Goal: Check status: Check status

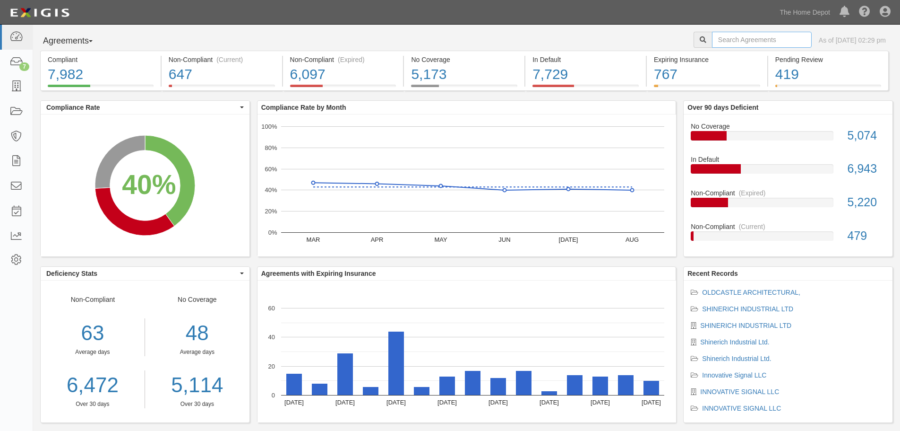
click at [714, 41] on input "text" at bounding box center [762, 40] width 100 height 16
type input "alco"
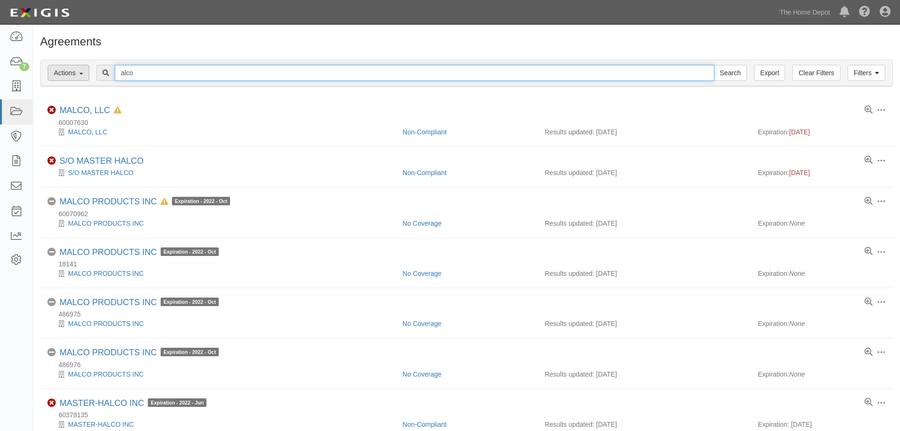
drag, startPoint x: 112, startPoint y: 75, endPoint x: 84, endPoint y: 75, distance: 28.4
click at [84, 75] on div "Filters Actions Edit Tags Run Workflows Send Messages Clear Filters Export alco…" at bounding box center [467, 73] width 852 height 26
type input "atco"
click at [714, 65] on input "Search" at bounding box center [730, 73] width 33 height 16
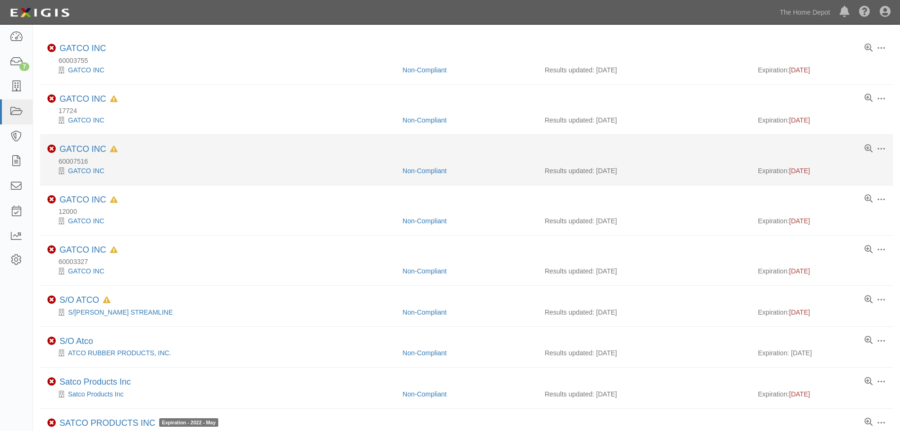
scroll to position [107, 0]
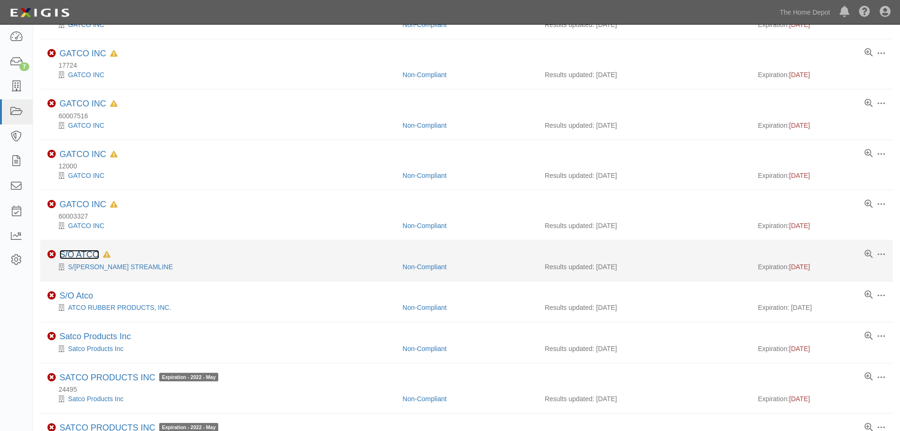
click at [78, 254] on link "S/O ATCO" at bounding box center [80, 254] width 40 height 9
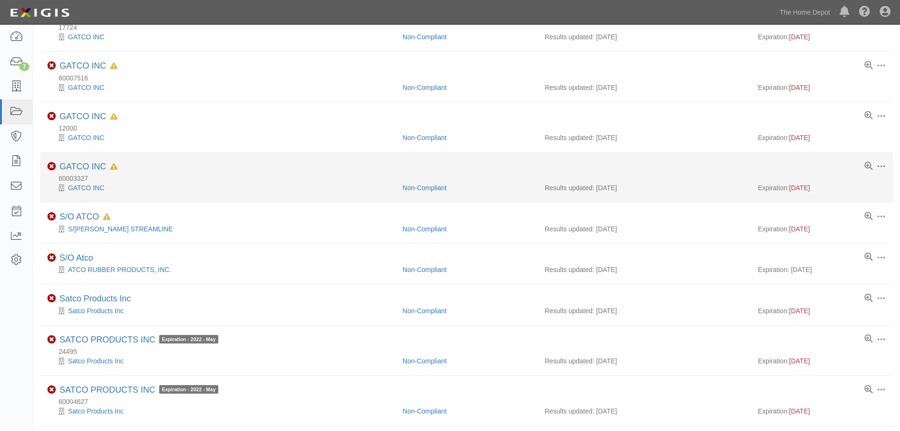
scroll to position [202, 0]
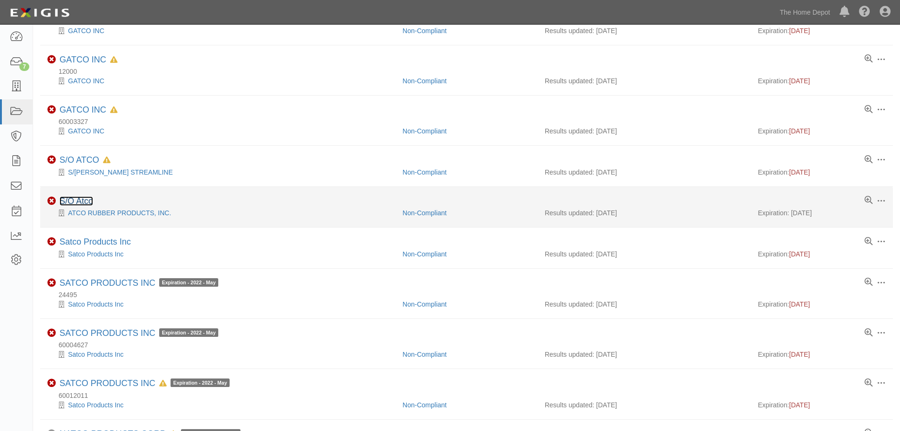
click at [83, 199] on link "S/O Atco" at bounding box center [77, 200] width 34 height 9
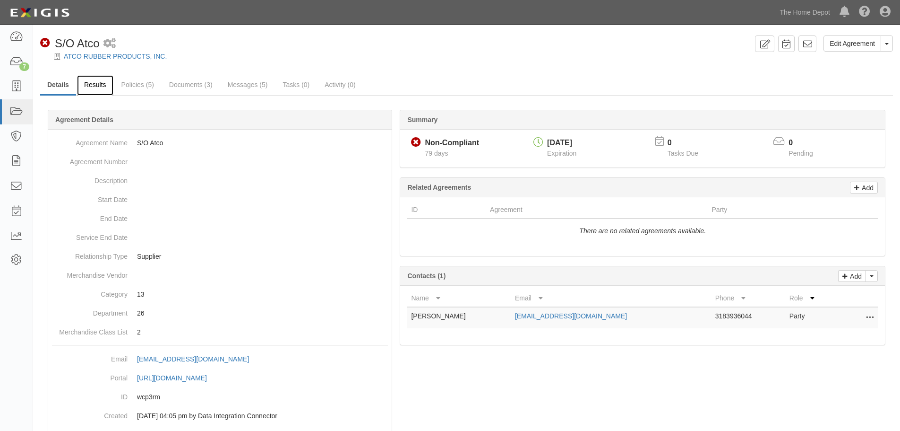
click at [104, 86] on link "Results" at bounding box center [95, 85] width 36 height 20
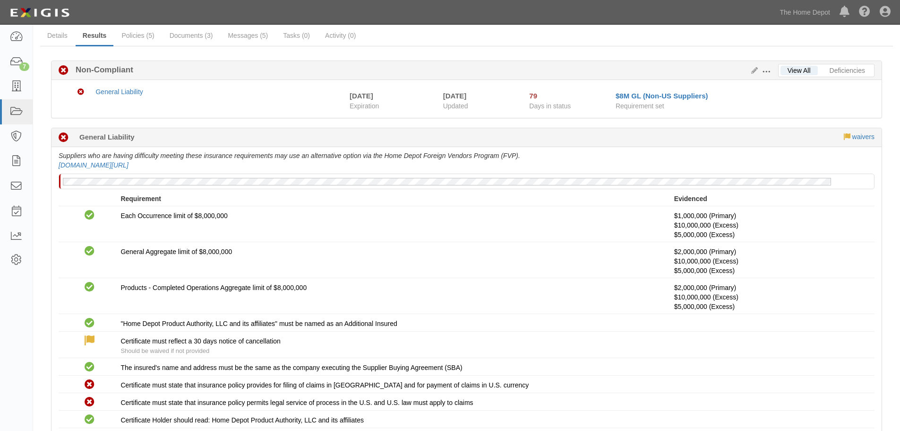
scroll to position [47, 0]
click at [753, 73] on icon at bounding box center [753, 72] width 10 height 7
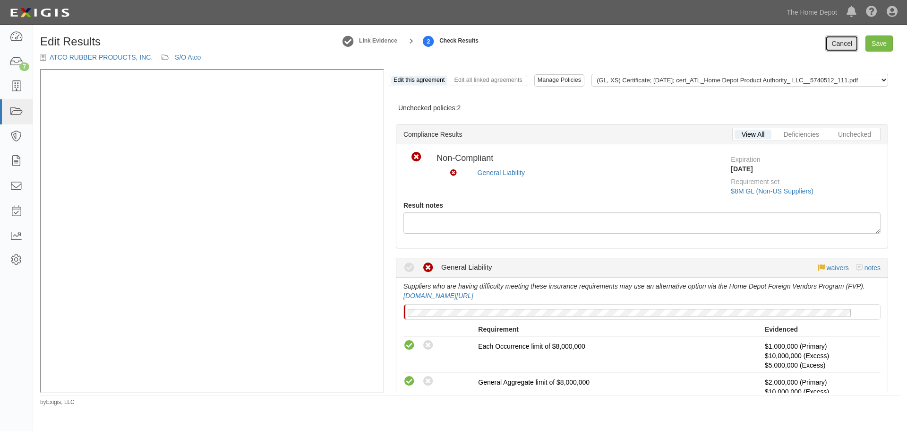
click at [840, 43] on link "Cancel" at bounding box center [842, 43] width 33 height 16
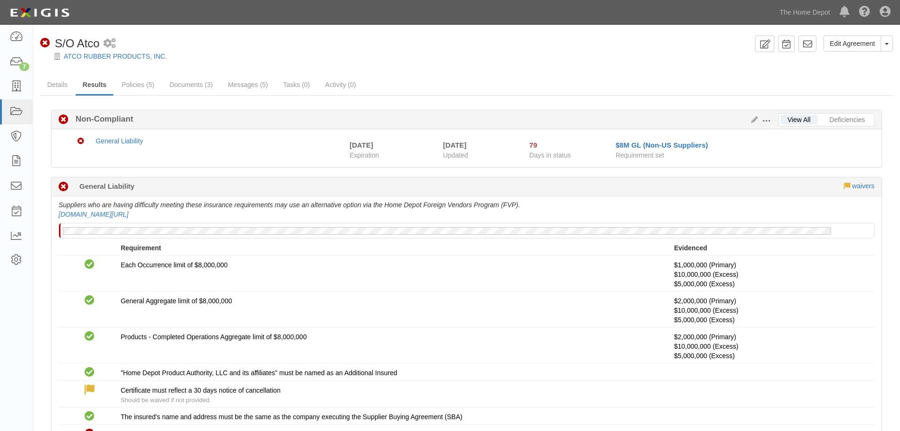
click at [768, 119] on span at bounding box center [766, 121] width 9 height 9
click at [804, 124] on link "Edit Requirements" at bounding box center [810, 118] width 75 height 17
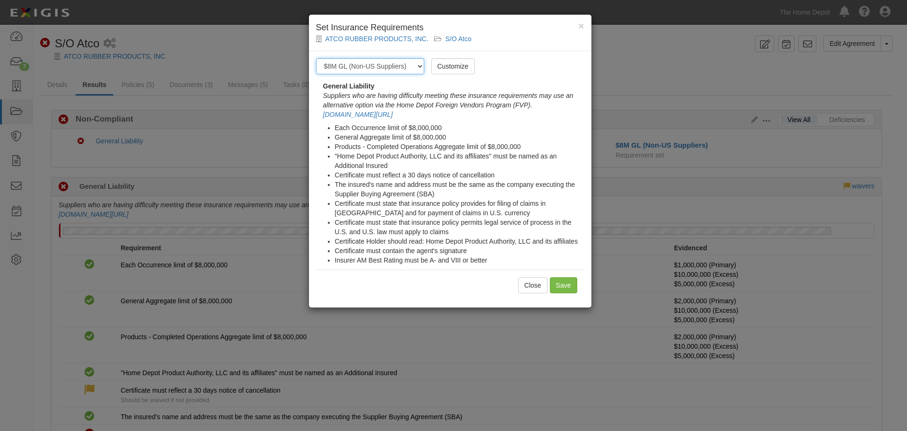
click at [415, 64] on select "-- Select requirement set -- $20M GL (Non-US Suppliers) $20M GL (US Suppliers) …" at bounding box center [370, 66] width 108 height 16
click at [316, 58] on select "-- Select requirement set -- $20M GL (Non-US Suppliers) $20M GL (US Suppliers) …" at bounding box center [370, 66] width 108 height 16
click at [421, 65] on select "-- Select requirement set -- $20M GL (Non-US Suppliers) $20M GL (US Suppliers) …" at bounding box center [370, 66] width 108 height 16
select select "3963"
click at [316, 58] on select "-- Select requirement set -- $20M GL (Non-US Suppliers) $20M GL (US Suppliers) …" at bounding box center [370, 66] width 108 height 16
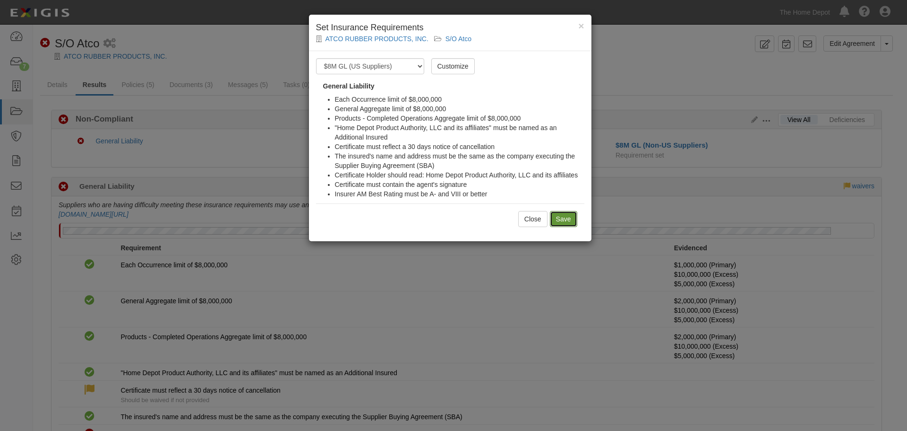
click at [572, 215] on input "Save" at bounding box center [563, 219] width 27 height 16
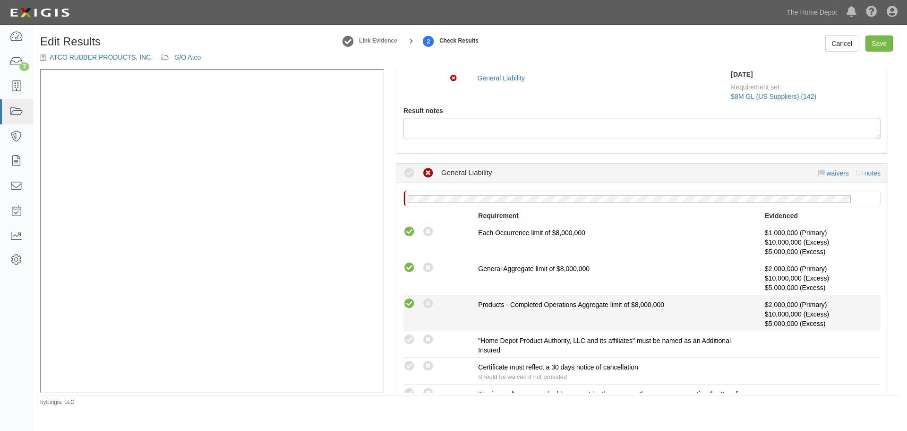
scroll to position [236, 0]
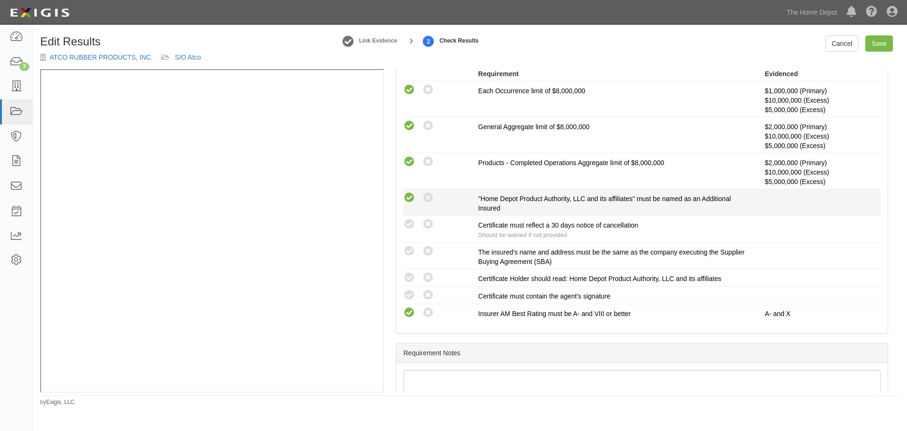
click at [409, 195] on icon at bounding box center [410, 198] width 12 height 12
radio input "true"
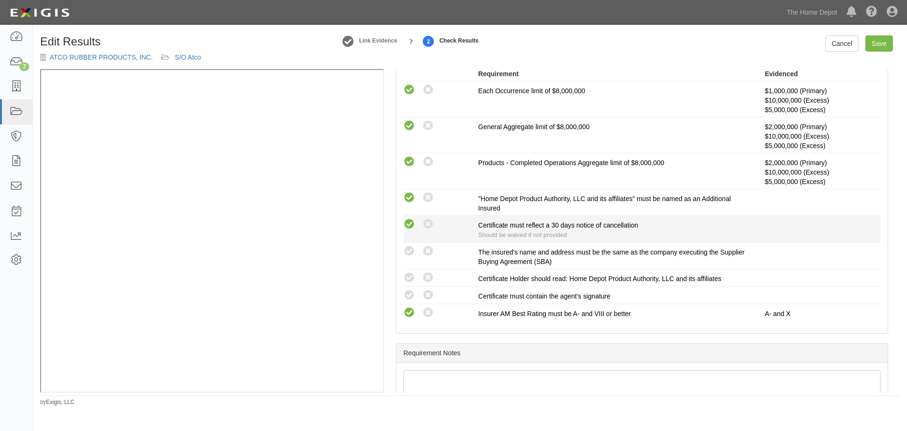
click at [414, 230] on icon at bounding box center [410, 224] width 12 height 12
radio input "true"
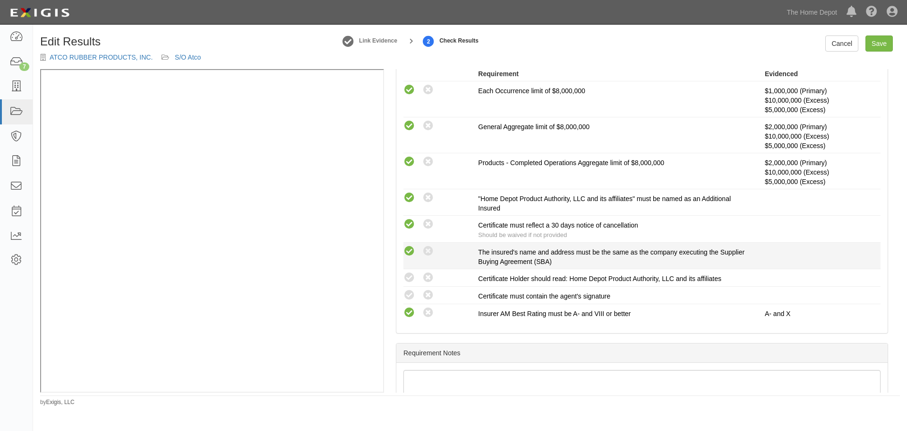
click at [411, 249] on icon at bounding box center [410, 251] width 12 height 12
radio input "true"
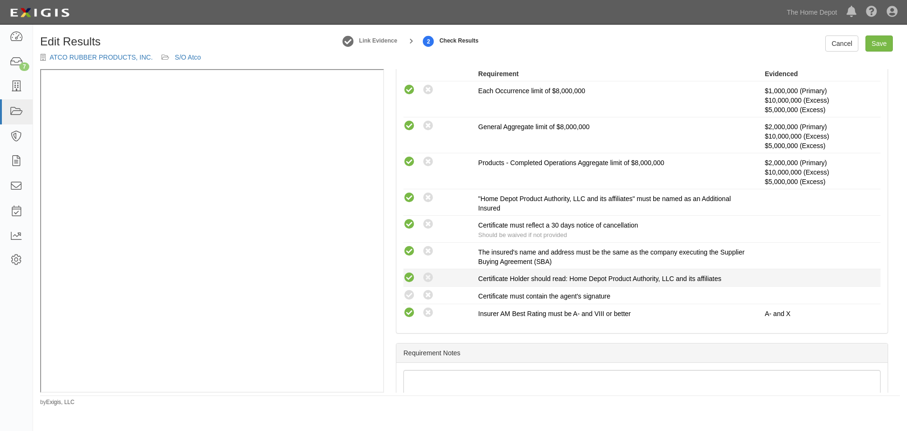
click at [410, 272] on icon at bounding box center [410, 278] width 12 height 12
radio input "true"
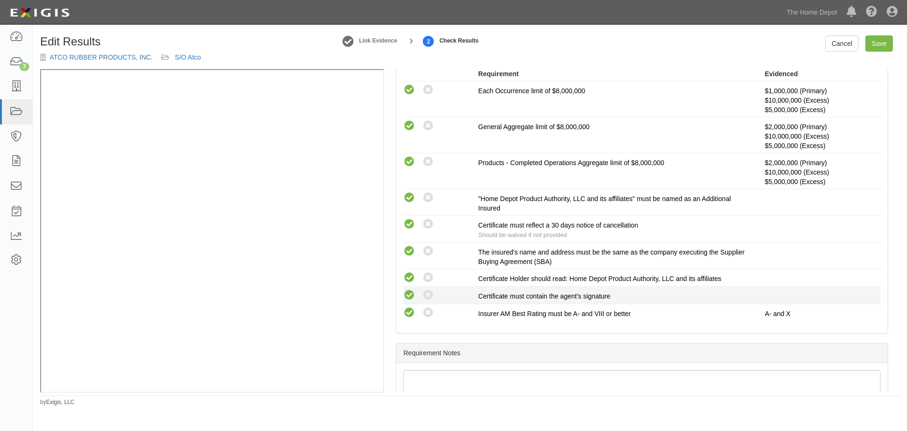
click at [408, 296] on icon at bounding box center [410, 295] width 12 height 12
radio input "true"
click at [874, 49] on link "Save" at bounding box center [879, 43] width 27 height 16
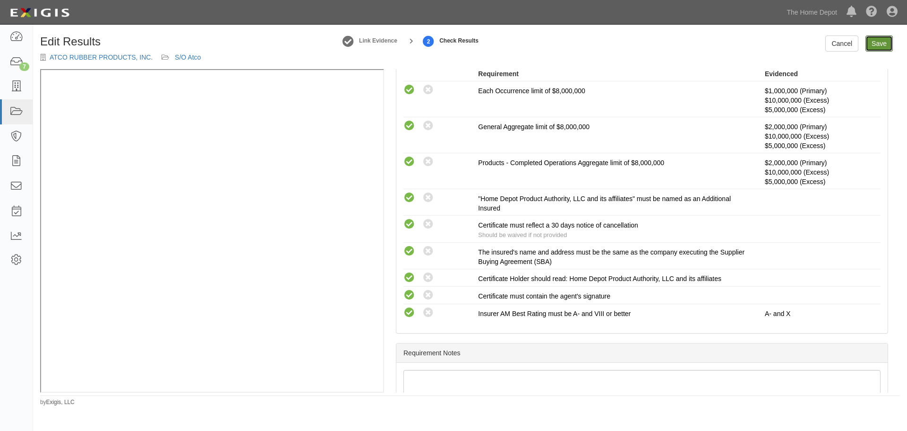
radio input "true"
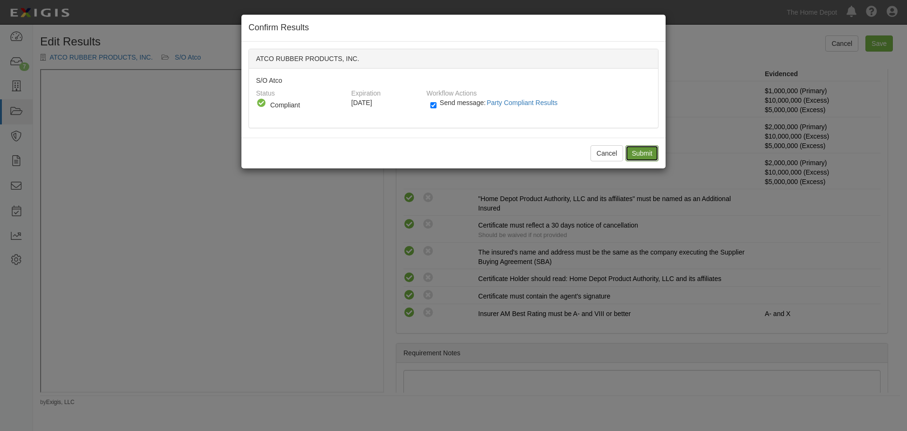
click at [642, 159] on input "Submit" at bounding box center [642, 153] width 33 height 16
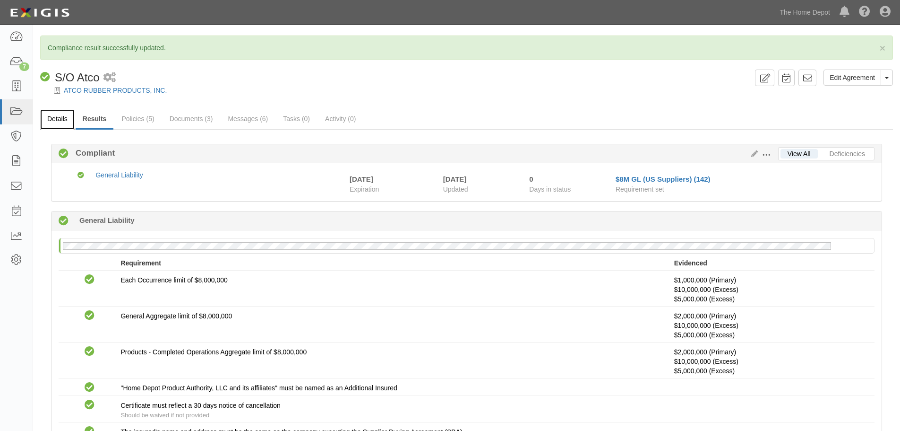
click at [61, 113] on link "Details" at bounding box center [57, 119] width 34 height 20
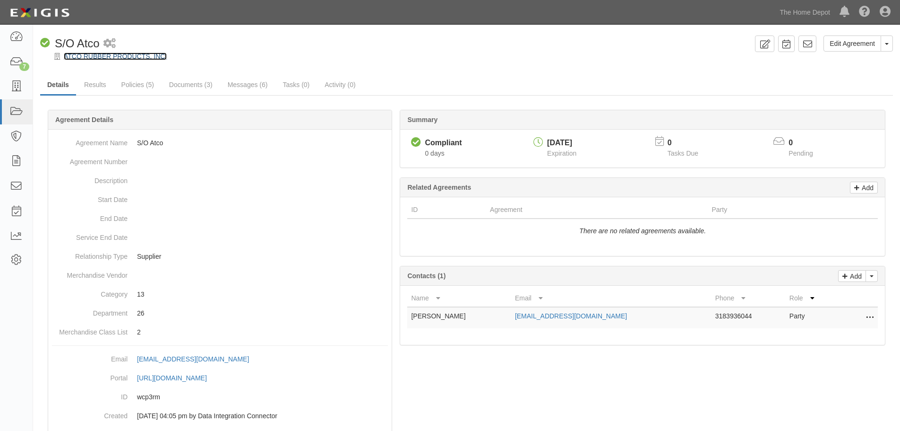
click at [132, 58] on link "ATCO RUBBER PRODUCTS, INC." at bounding box center [115, 56] width 103 height 8
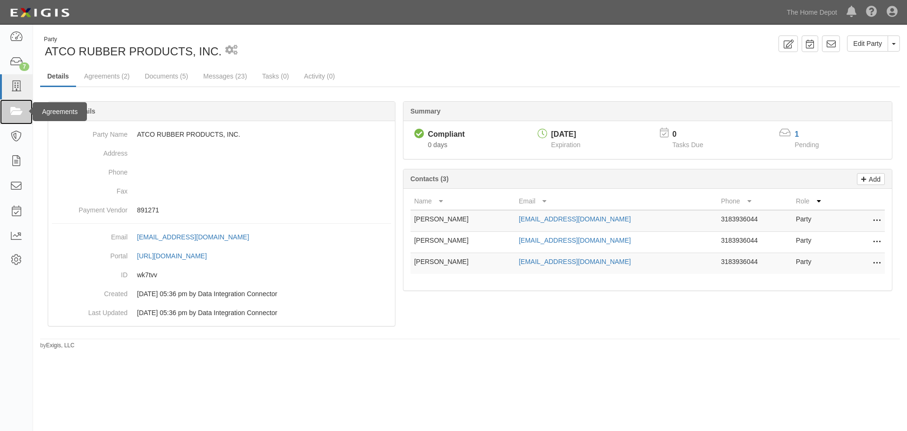
click at [19, 111] on icon at bounding box center [15, 111] width 13 height 11
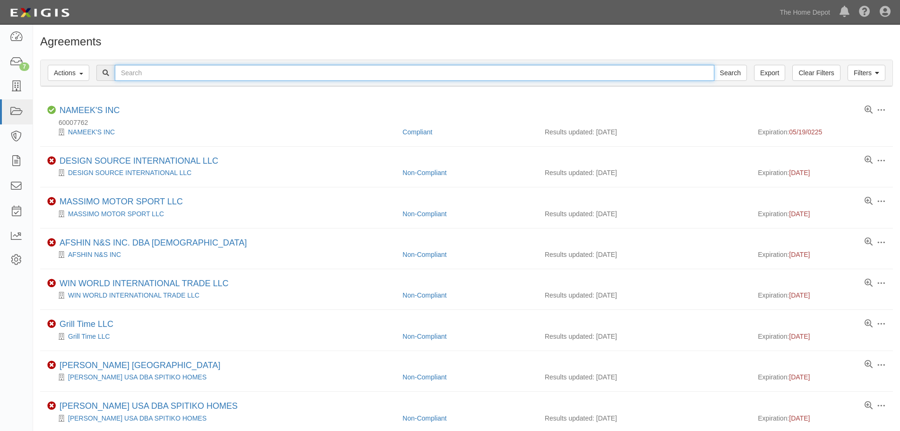
click at [190, 73] on input "text" at bounding box center [415, 73] width 600 height 16
type input "atco"
click at [714, 65] on input "Search" at bounding box center [730, 73] width 33 height 16
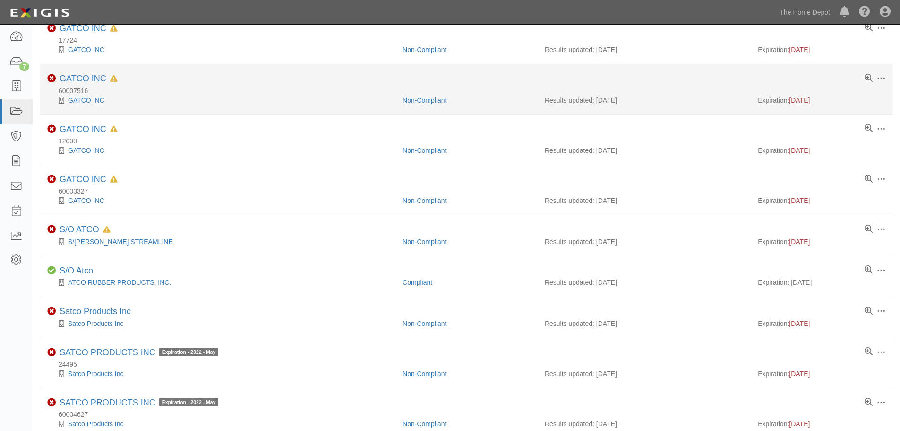
scroll to position [142, 0]
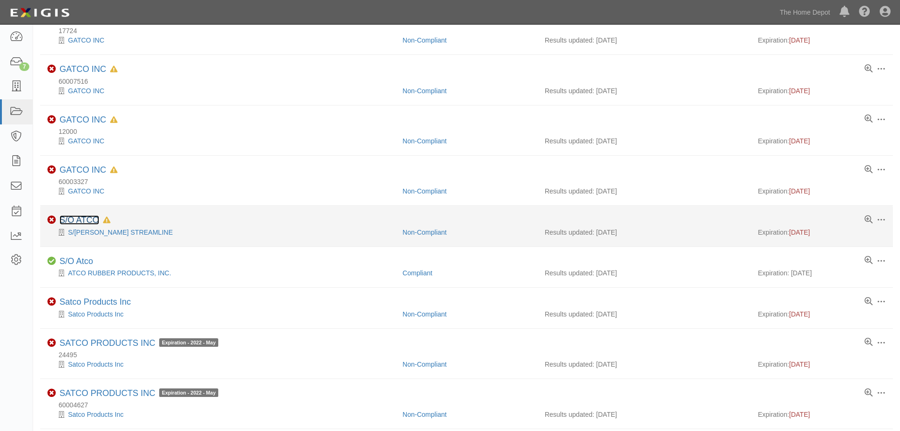
click at [84, 220] on link "S/O ATCO" at bounding box center [80, 219] width 40 height 9
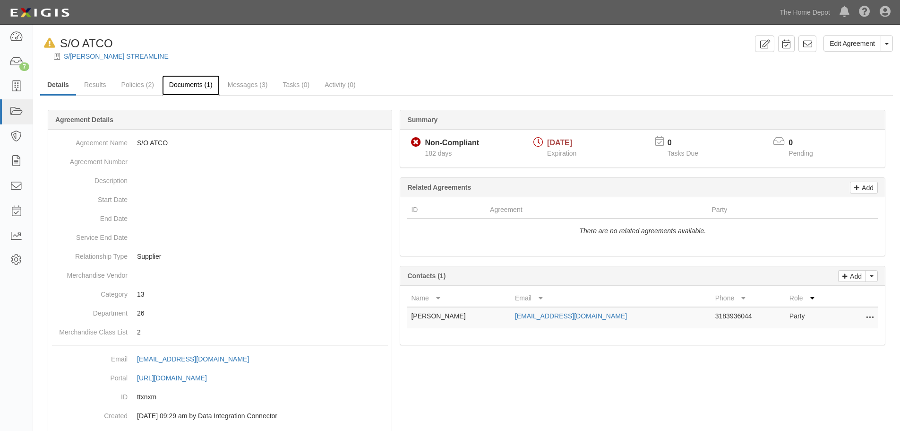
click at [181, 84] on link "Documents (1)" at bounding box center [191, 85] width 58 height 20
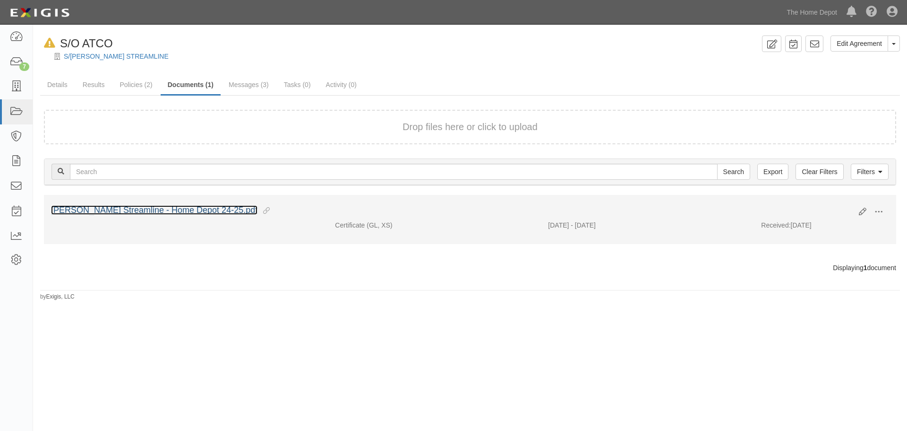
click at [134, 207] on link "[PERSON_NAME] Streamline - Home Depot 24-25.pdf" at bounding box center [154, 209] width 207 height 9
